Goal: Navigation & Orientation: Locate item on page

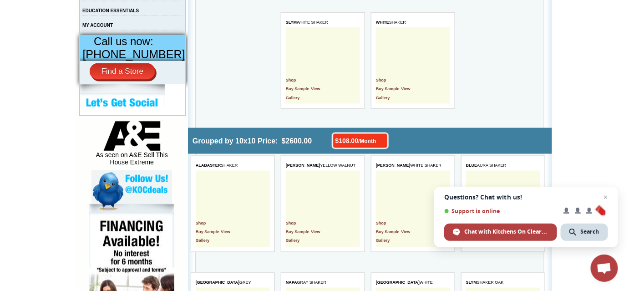
scroll to position [372, 0]
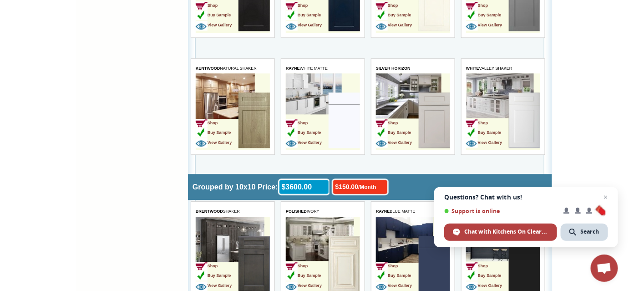
scroll to position [1866, 0]
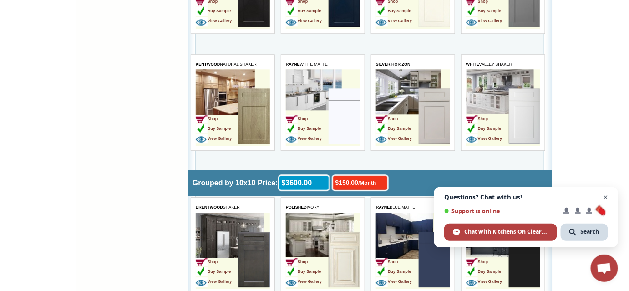
click at [608, 197] on span "Open chat" at bounding box center [606, 197] width 11 height 11
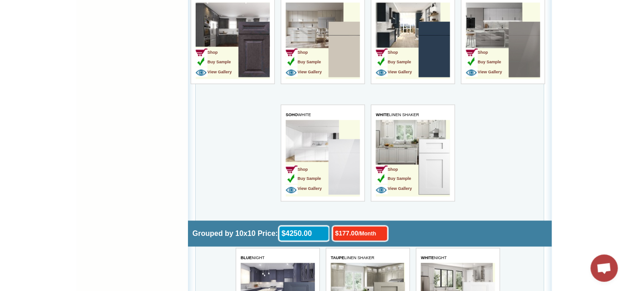
scroll to position [2616, 0]
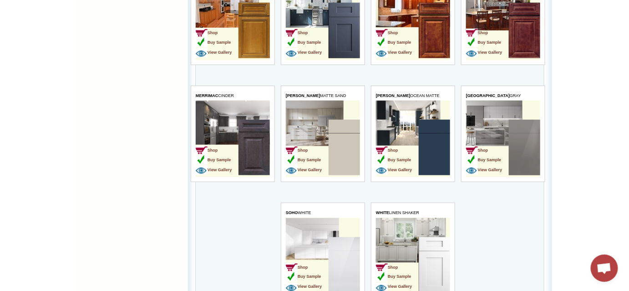
drag, startPoint x: 329, startPoint y: 87, endPoint x: 286, endPoint y: 87, distance: 43.7
click at [286, 92] on td "NASH MATTE SAND" at bounding box center [323, 97] width 74 height 10
copy span "NASH MATTE SAND"
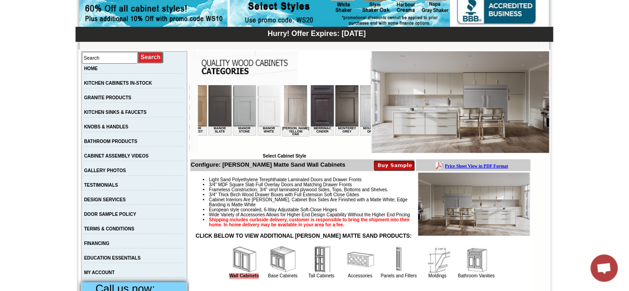
scroll to position [0, 920]
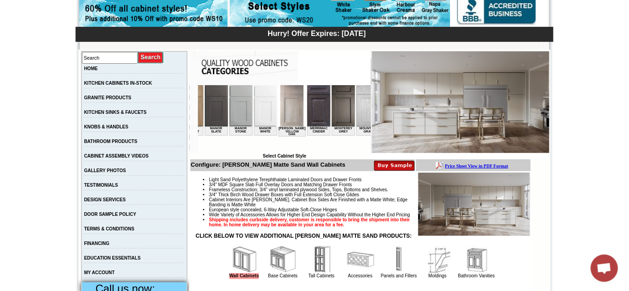
drag, startPoint x: 210, startPoint y: 148, endPoint x: 484, endPoint y: 247, distance: 291.5
drag, startPoint x: 355, startPoint y: 133, endPoint x: 342, endPoint y: 128, distance: 14.0
click at [406, 128] on td "[PERSON_NAME] Ocean Matte" at bounding box center [420, 131] width 28 height 10
copy td "[PERSON_NAME] Ocean Matte"
